Goal: Check status: Check status

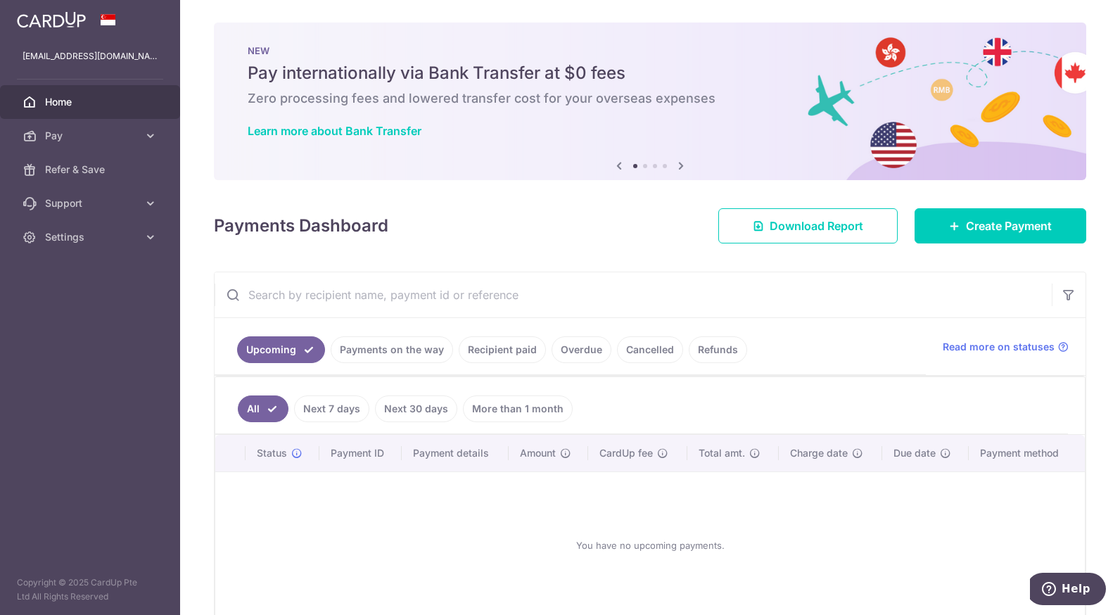
click at [417, 353] on link "Payments on the way" at bounding box center [392, 349] width 122 height 27
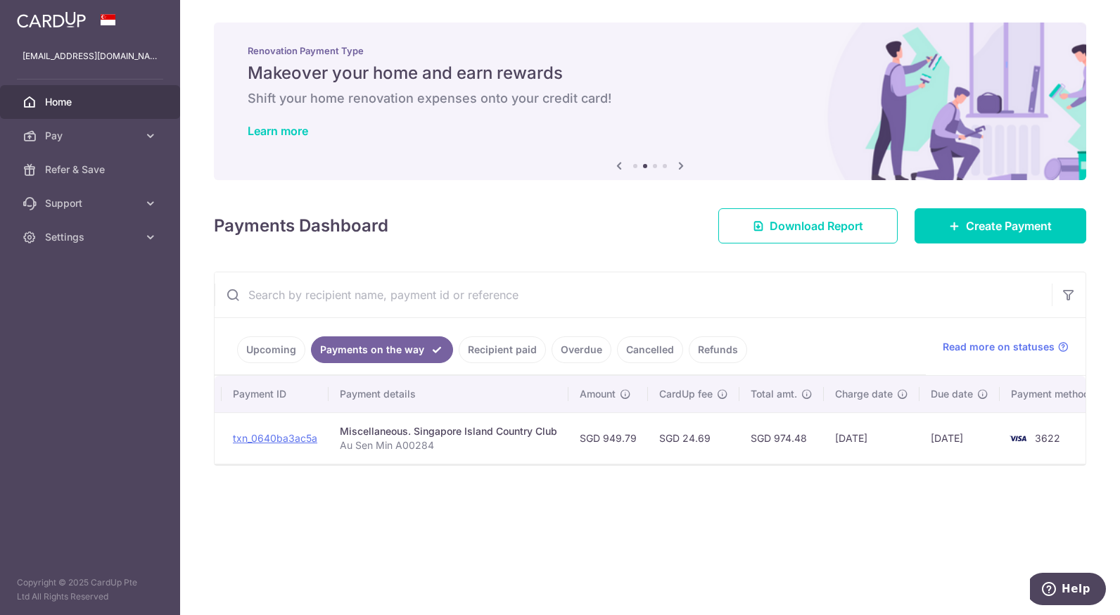
scroll to position [0, 168]
click at [474, 347] on link "Recipient paid" at bounding box center [502, 349] width 87 height 27
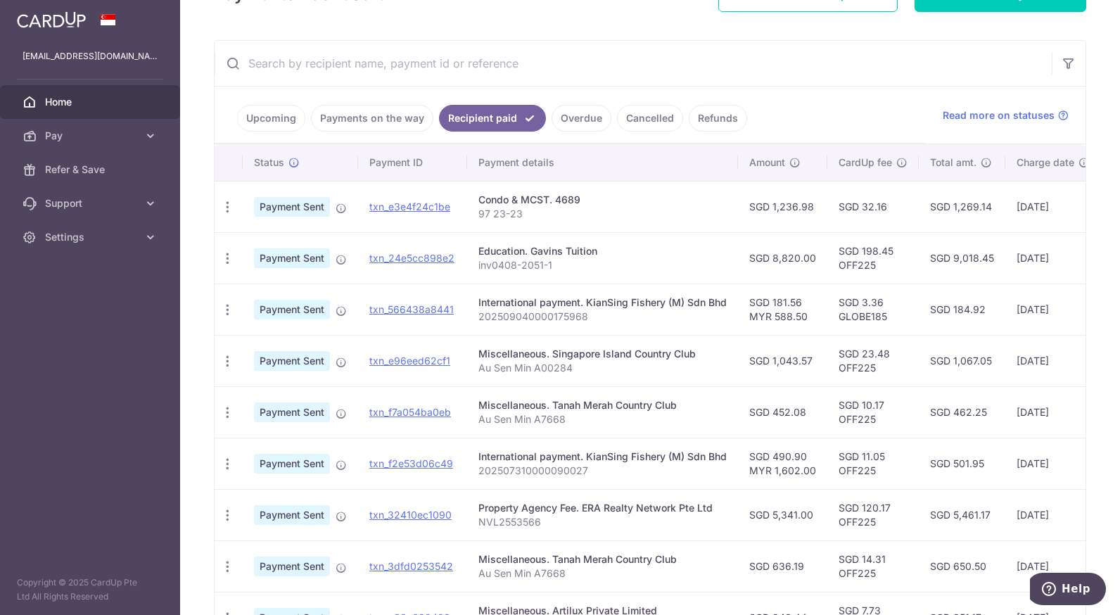
scroll to position [226, 0]
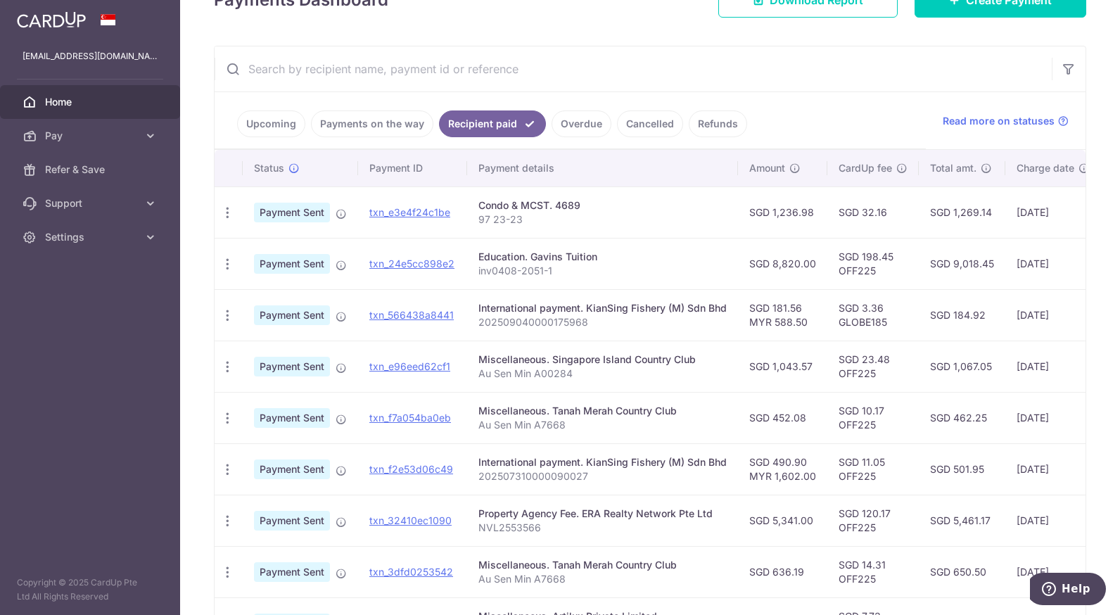
click at [291, 124] on link "Upcoming" at bounding box center [271, 123] width 68 height 27
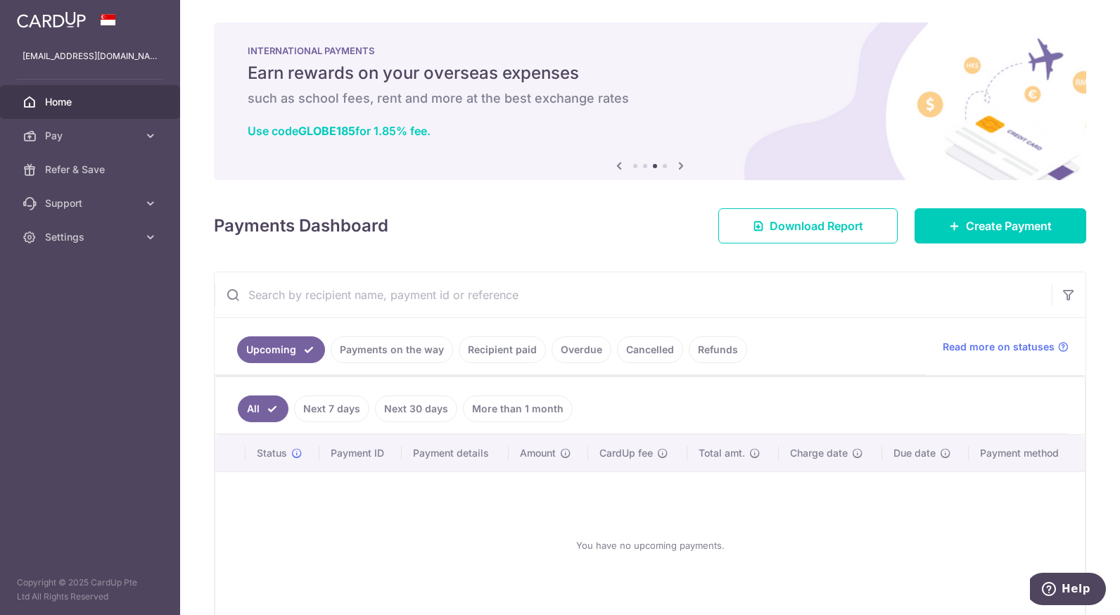
click at [414, 345] on link "Payments on the way" at bounding box center [392, 349] width 122 height 27
